Goal: Register for event/course

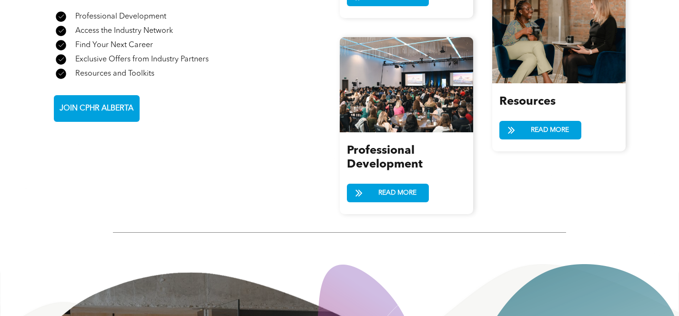
scroll to position [1274, 0]
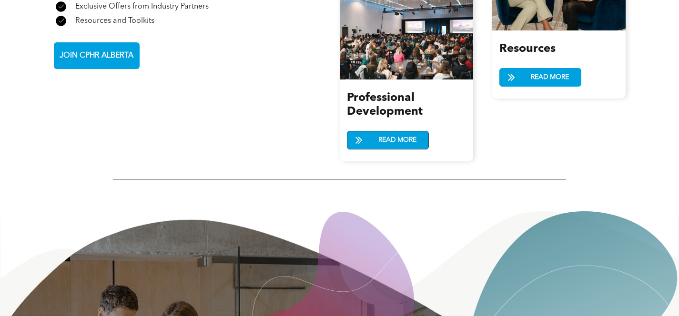
click at [384, 132] on span "READ MORE" at bounding box center [397, 141] width 45 height 18
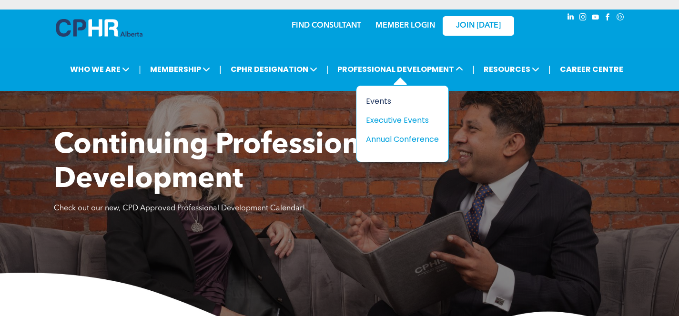
click at [385, 98] on div "Events" at bounding box center [399, 101] width 66 height 12
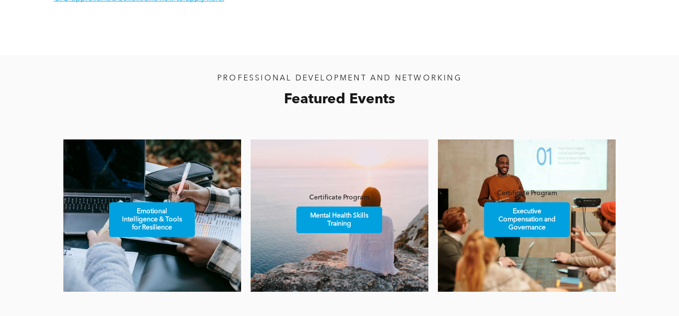
scroll to position [507, 0]
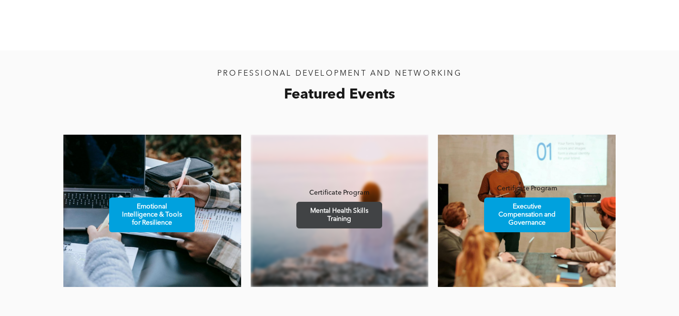
click at [339, 221] on span "Mental Health Skills Training" at bounding box center [339, 216] width 83 height 26
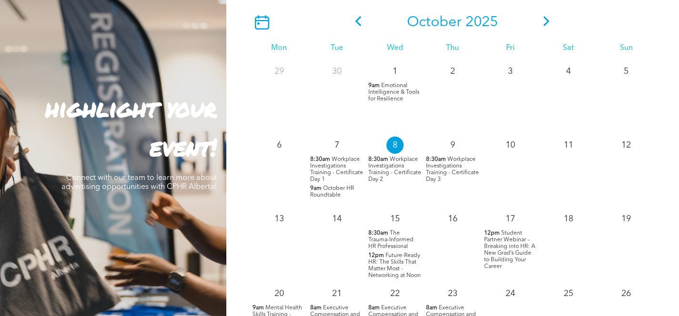
scroll to position [859, 0]
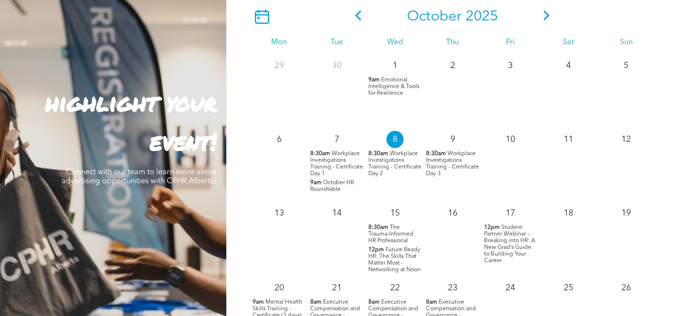
click at [389, 234] on span "The Trauma-Informed HR Professional" at bounding box center [390, 234] width 45 height 19
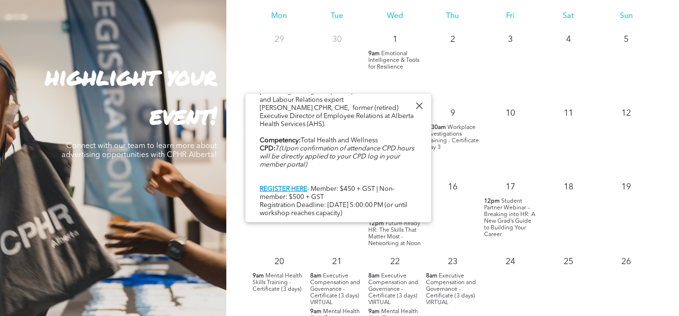
scroll to position [886, 0]
click at [421, 106] on div at bounding box center [419, 106] width 13 height 13
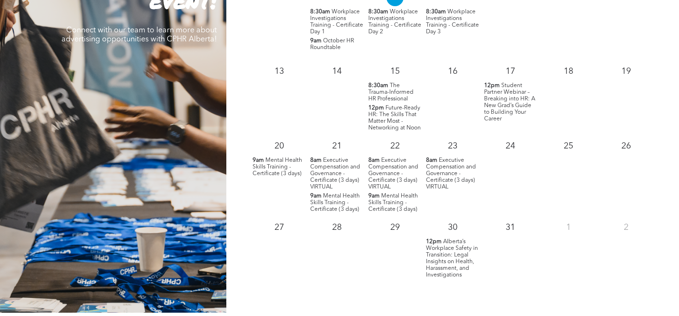
scroll to position [1037, 0]
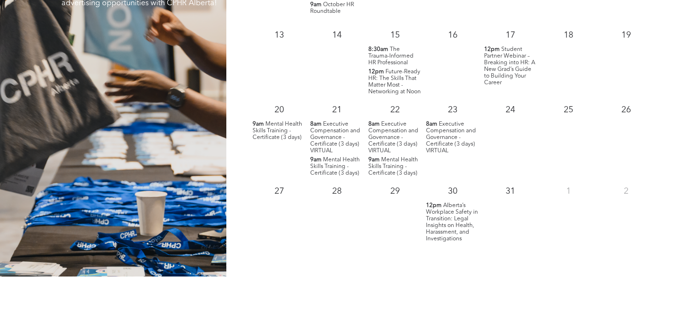
click at [442, 223] on span "Alberta’s Workplace Safety in Transition: Legal Insights on Health, Harassment,…" at bounding box center [452, 222] width 52 height 39
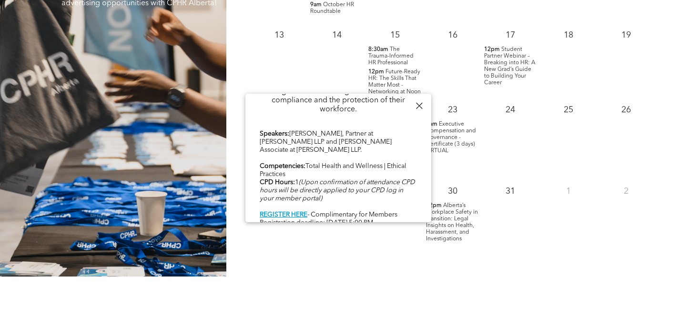
scroll to position [476, 0]
click at [285, 211] on b "REGISTER HERE" at bounding box center [284, 214] width 48 height 7
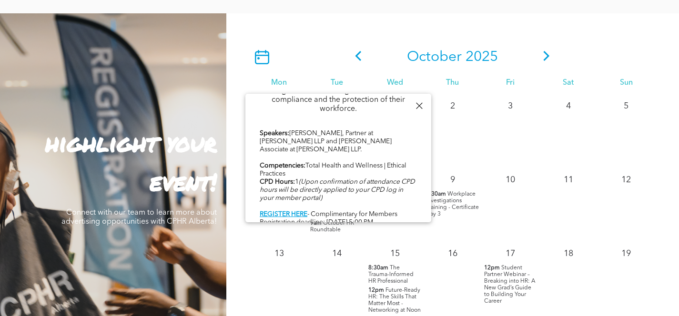
scroll to position [763, 0]
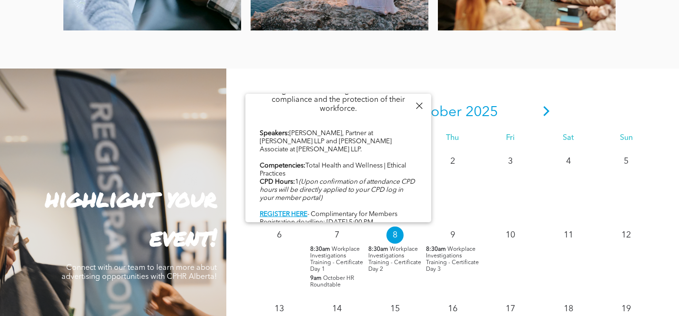
click at [418, 104] on div at bounding box center [419, 106] width 13 height 13
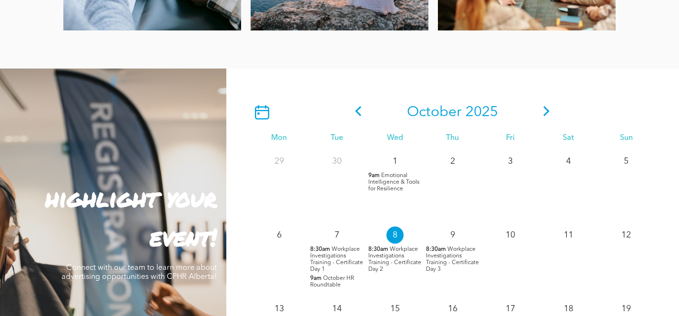
click at [543, 109] on icon at bounding box center [546, 111] width 14 height 10
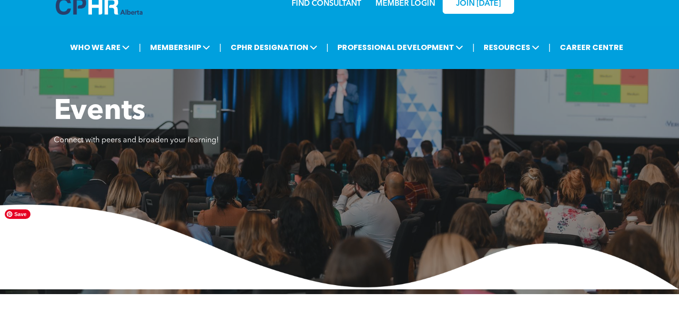
scroll to position [0, 0]
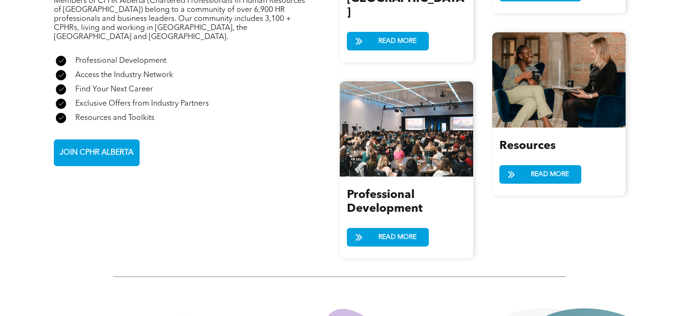
scroll to position [1154, 0]
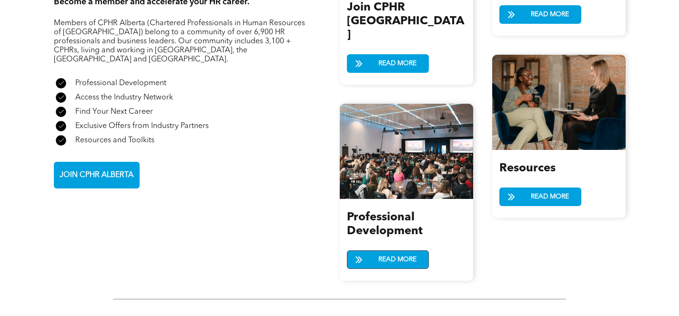
click at [372, 251] on link "READ MORE" at bounding box center [388, 260] width 82 height 19
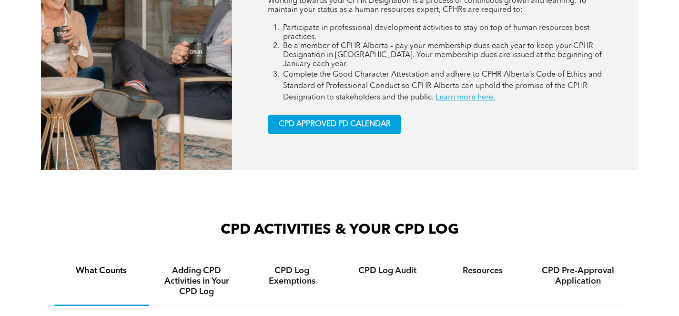
scroll to position [483, 0]
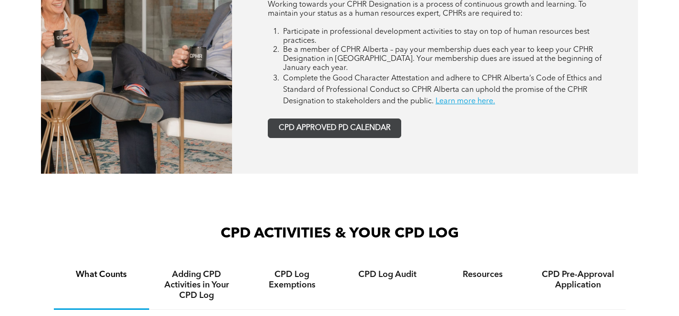
click at [326, 128] on span "CPD APPROVED PD CALENDAR" at bounding box center [335, 128] width 112 height 9
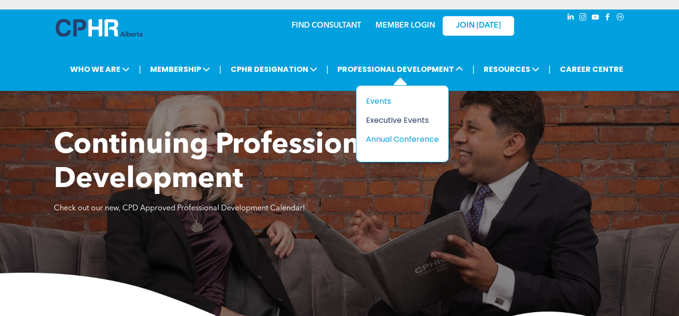
click at [382, 122] on div "Executive Events" at bounding box center [399, 120] width 66 height 12
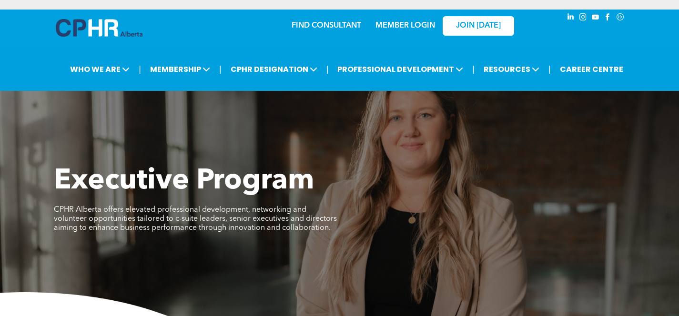
click at [406, 25] on link "MEMBER LOGIN" at bounding box center [406, 26] width 60 height 8
click at [405, 26] on link "MEMBER LOGIN" at bounding box center [406, 26] width 60 height 8
